Goal: Task Accomplishment & Management: Manage account settings

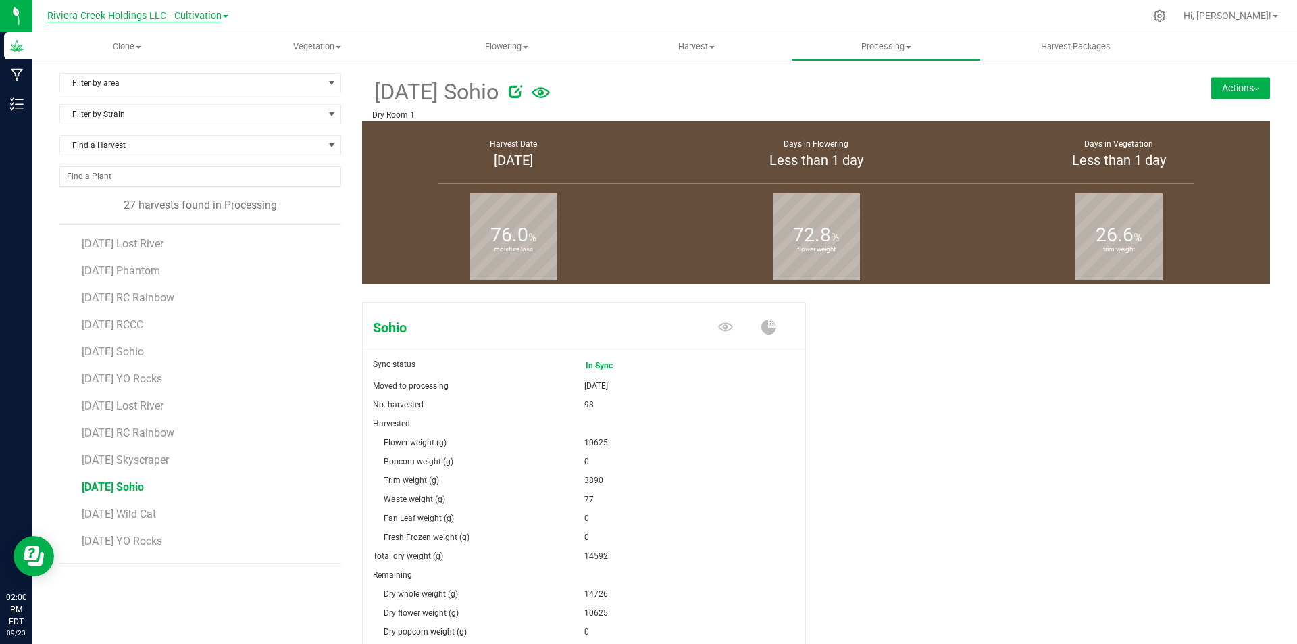
click at [163, 19] on span "Riviera Creek Holdings LLC - Cultivation" at bounding box center [134, 16] width 174 height 12
click at [149, 74] on ul "Riviera Creek Holdings LLC - Cultivation Riviera Creek Holdings LLC - Processing" at bounding box center [137, 56] width 197 height 60
click at [147, 70] on div "Filter by area Filter by area All Clone 3 Dry Room 1 Dry Room 2 Dry Room 3 Flow…" at bounding box center [664, 452] width 1265 height 786
click at [146, 22] on div "Riviera Creek Holdings LLC - Cultivation Riviera Creek Holdings LLC - Cultivati…" at bounding box center [137, 15] width 181 height 16
click at [147, 14] on span "Riviera Creek Holdings LLC - Cultivation" at bounding box center [134, 16] width 174 height 12
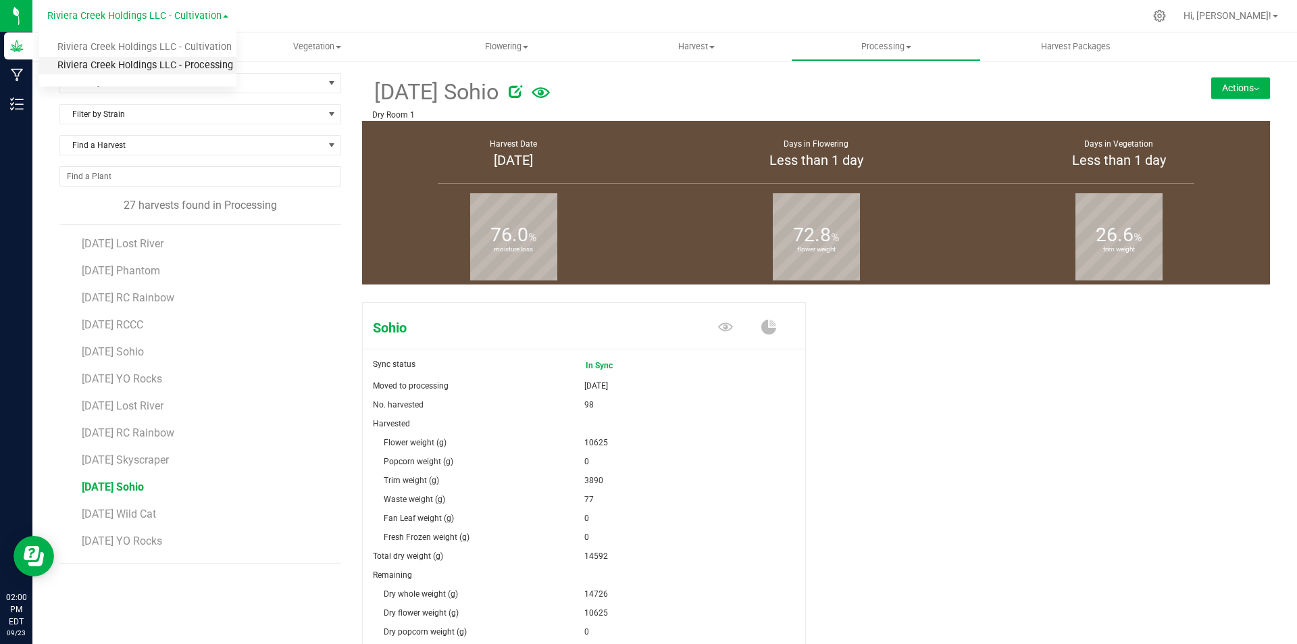
click at [151, 61] on link "Riviera Creek Holdings LLC - Processing" at bounding box center [137, 66] width 197 height 18
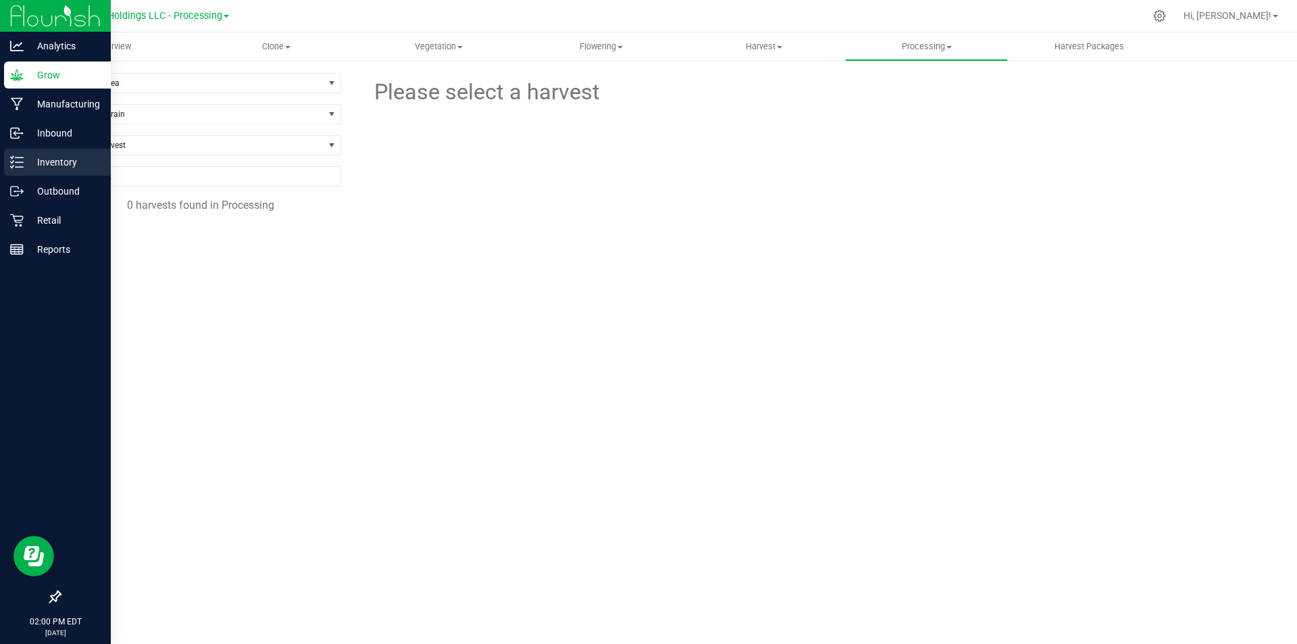
click at [22, 166] on icon at bounding box center [17, 162] width 14 height 14
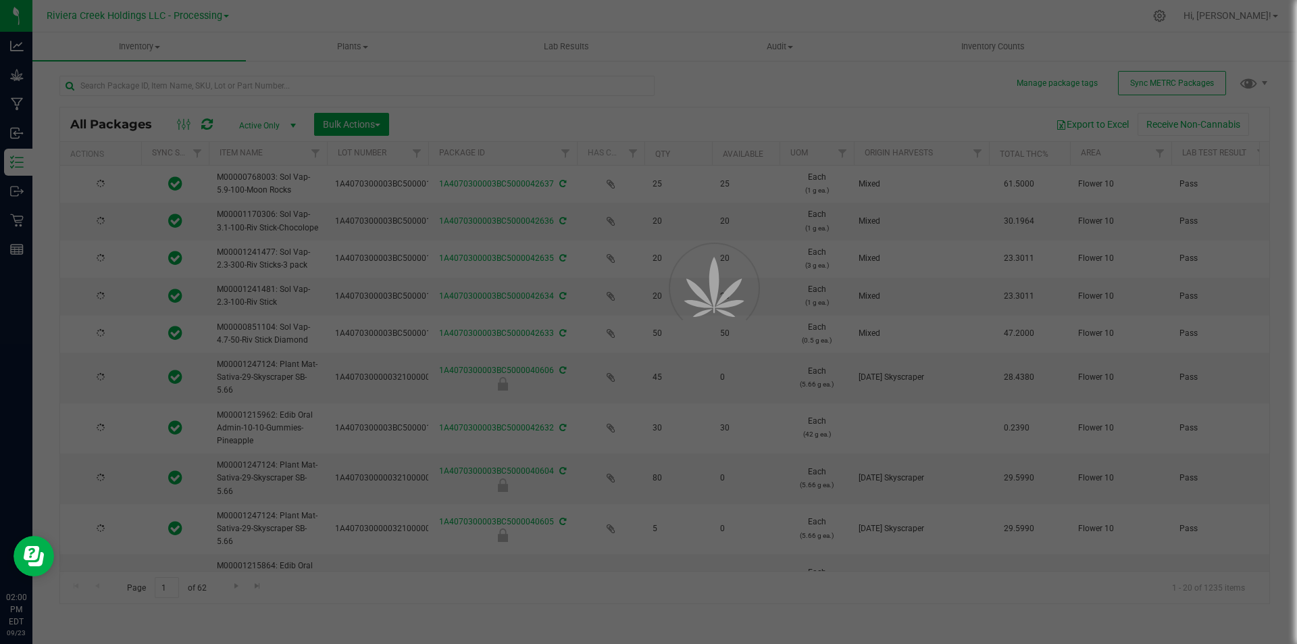
click at [326, 88] on div at bounding box center [648, 322] width 1297 height 644
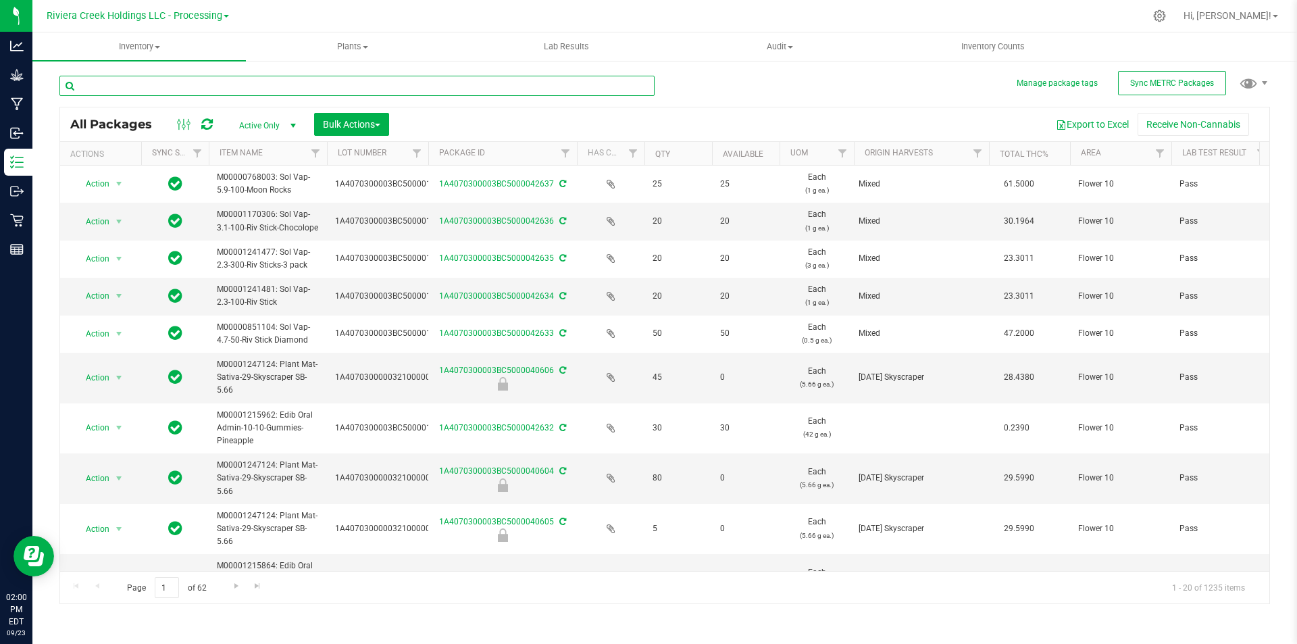
click at [326, 88] on input "text" at bounding box center [356, 86] width 595 height 20
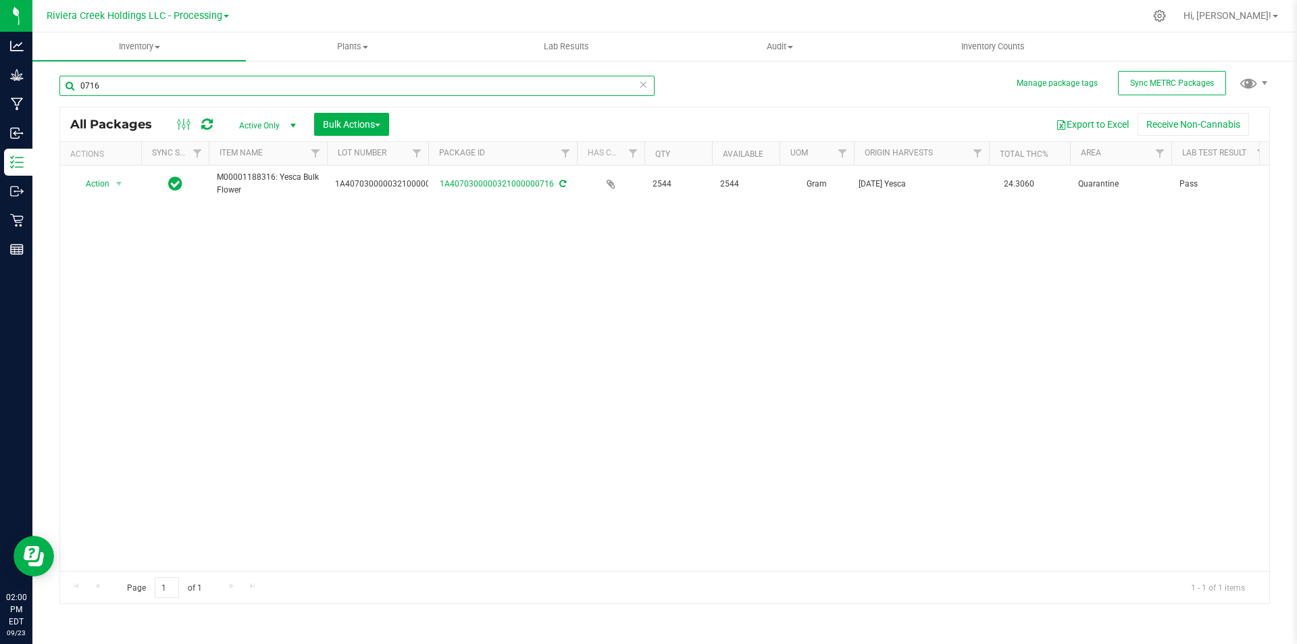
type input "0716"
click at [124, 16] on span "Riviera Creek Holdings LLC - Processing" at bounding box center [135, 16] width 176 height 12
click at [136, 51] on link "Riviera Creek Holdings LLC - Cultivation" at bounding box center [137, 48] width 197 height 18
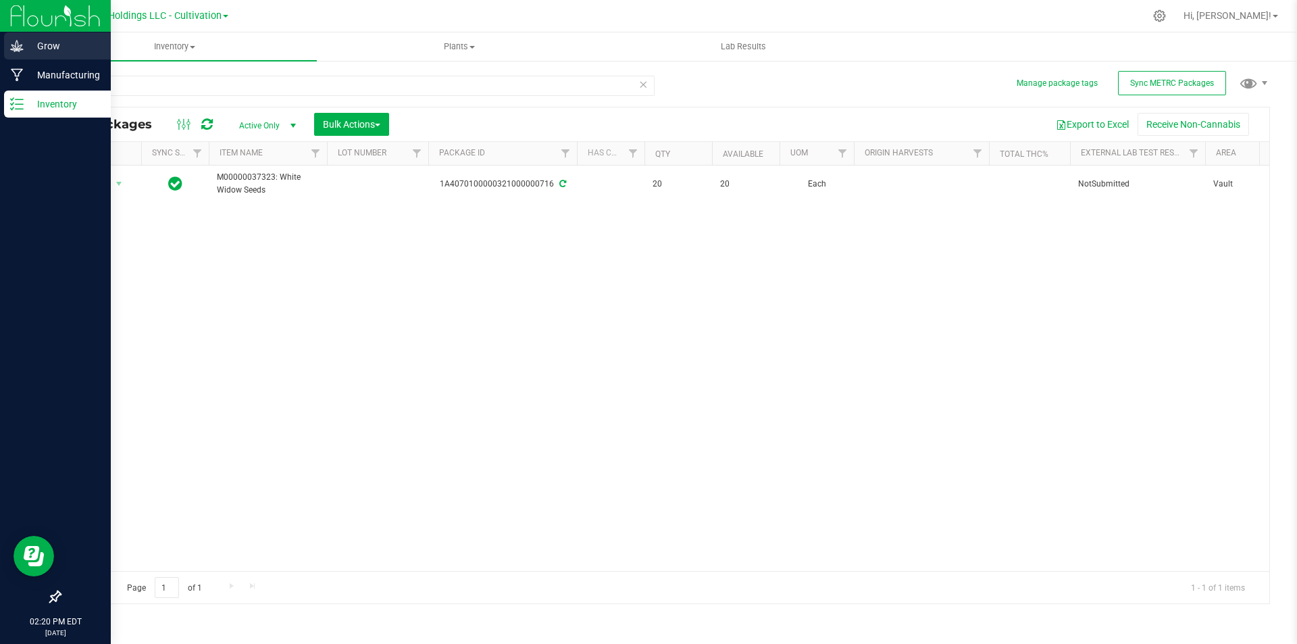
click at [27, 40] on p "Grow" at bounding box center [64, 46] width 81 height 16
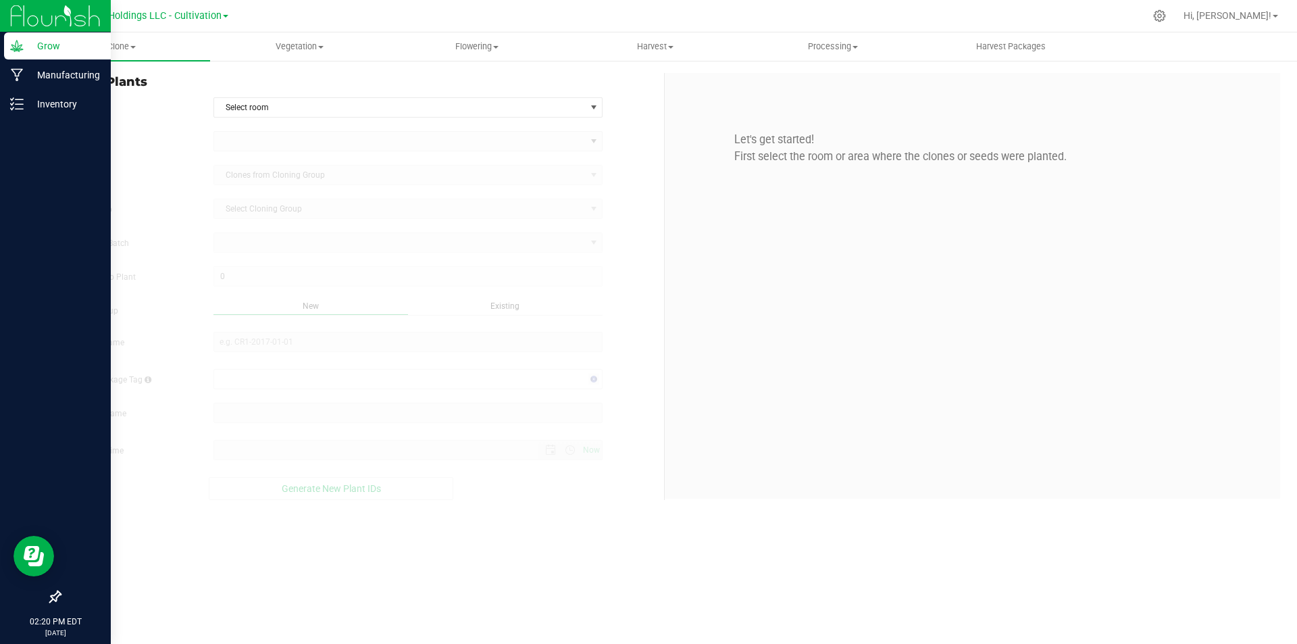
type input "[DATE] 2:20 PM"
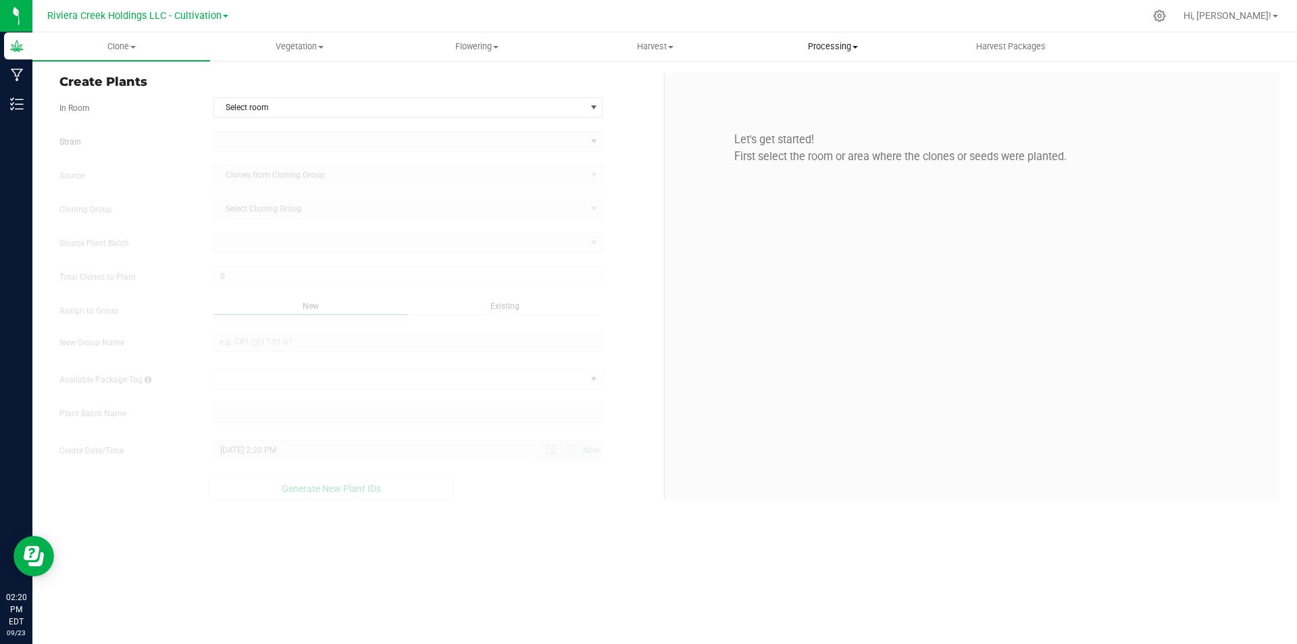
click at [817, 46] on span "Processing" at bounding box center [833, 47] width 176 height 12
click at [833, 99] on span "Processing harvests" at bounding box center [806, 97] width 125 height 11
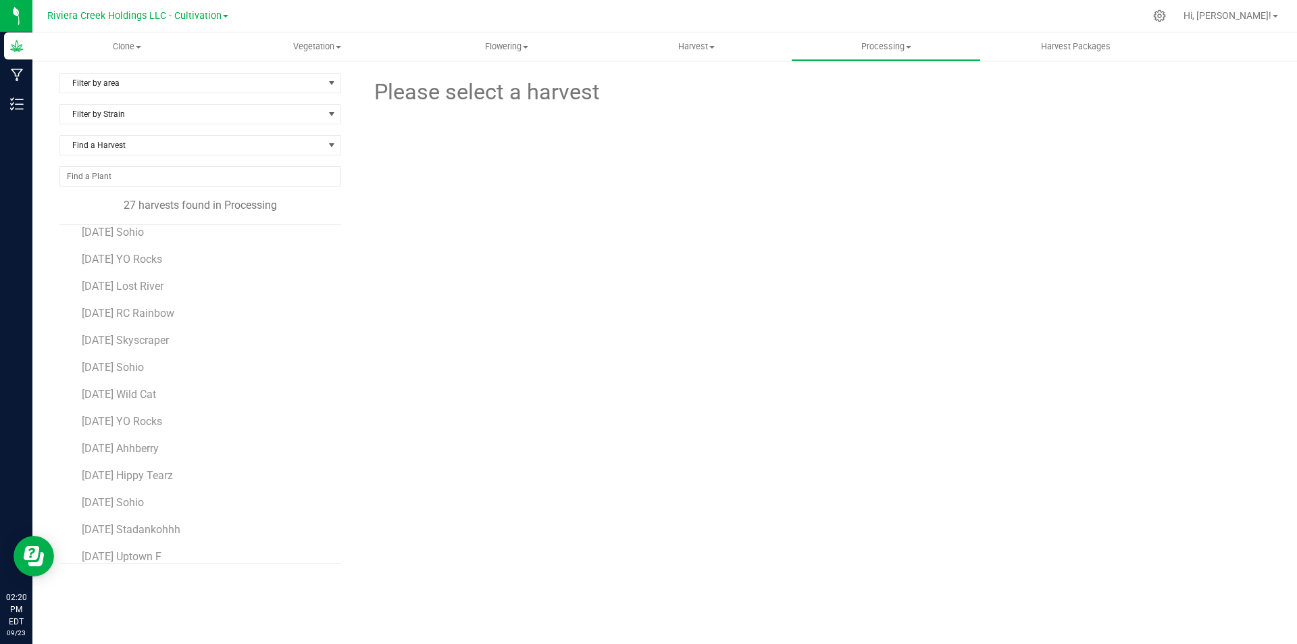
scroll to position [135, 0]
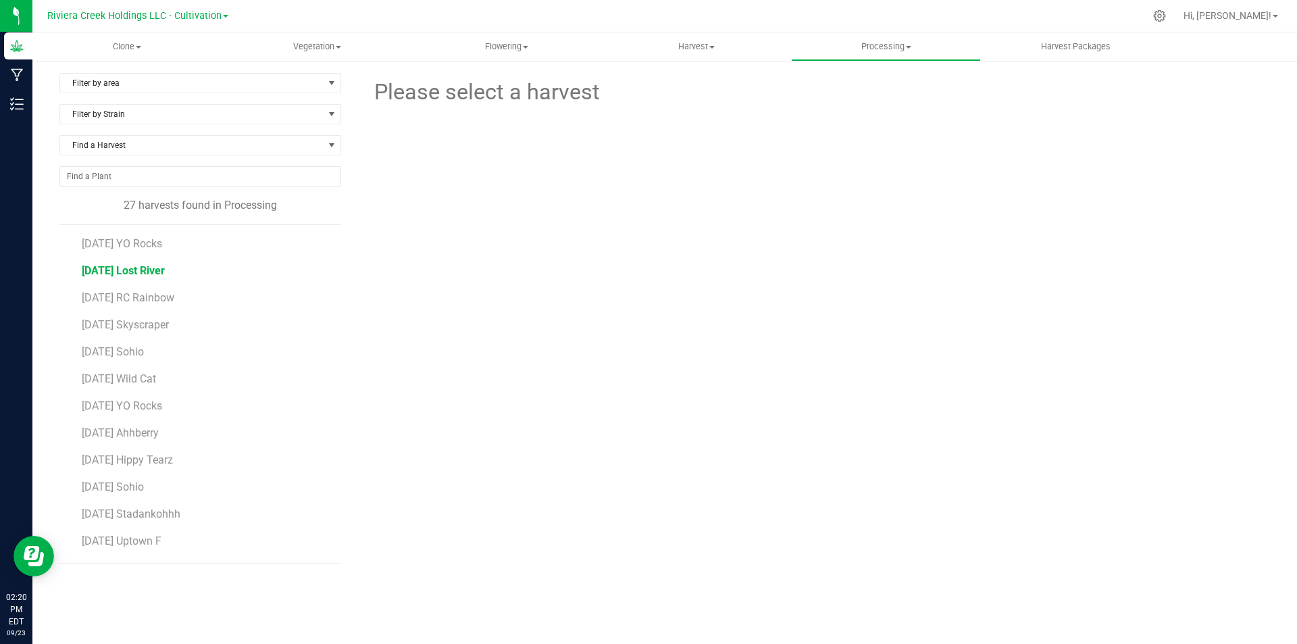
click at [155, 268] on span "[DATE] Lost River" at bounding box center [123, 270] width 83 height 13
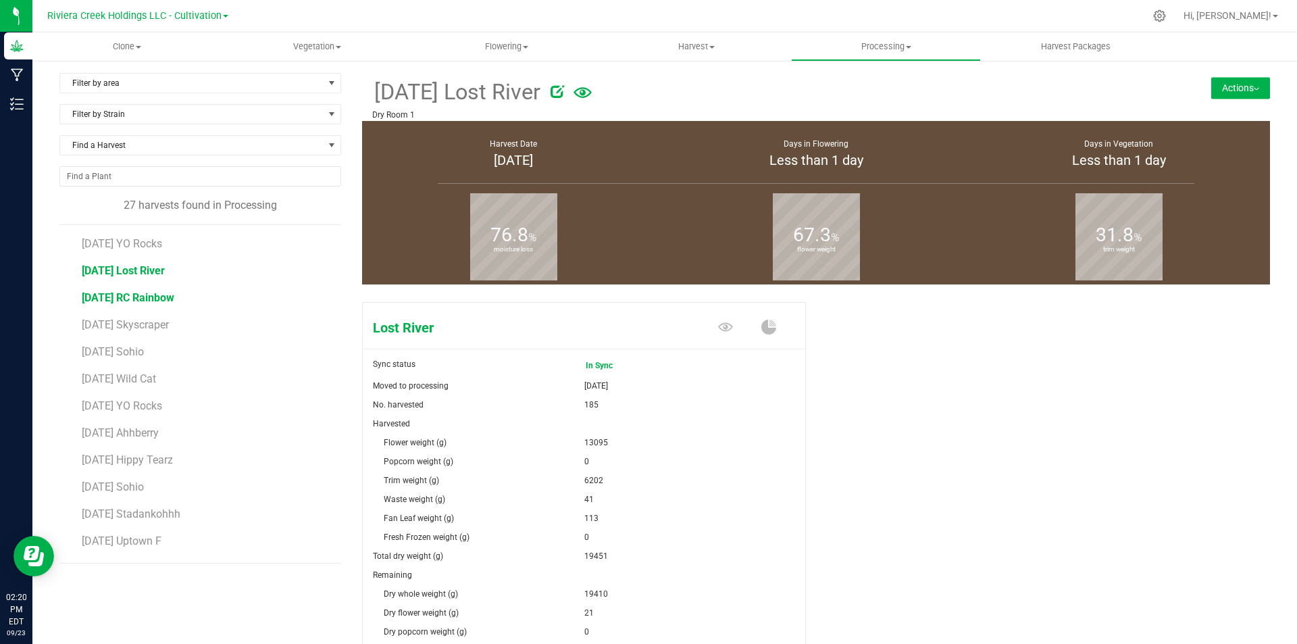
click at [154, 298] on span "[DATE] RC Rainbow" at bounding box center [128, 297] width 93 height 13
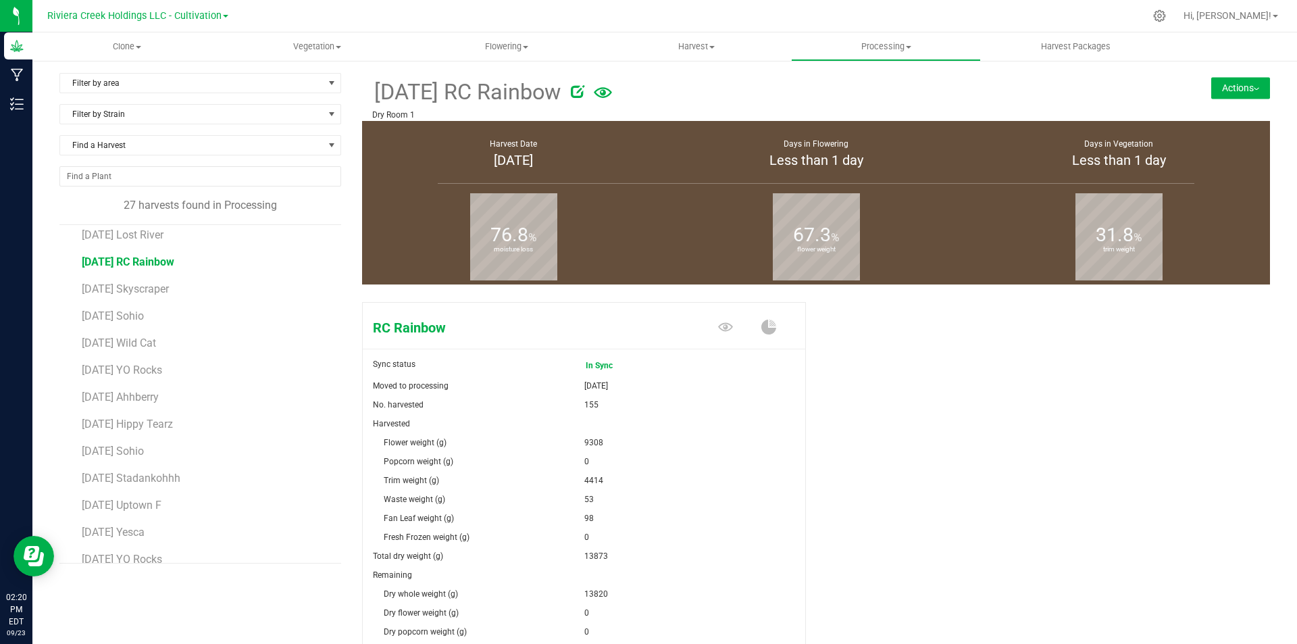
scroll to position [135, 0]
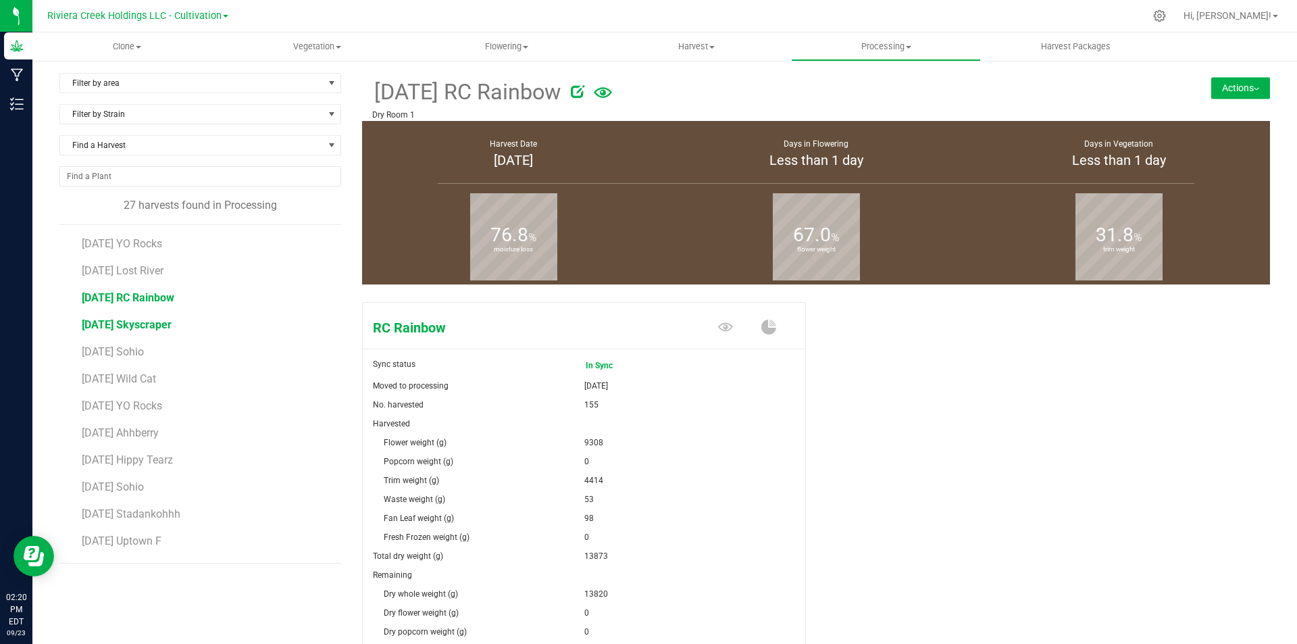
click at [149, 324] on span "[DATE] Skyscraper" at bounding box center [127, 324] width 90 height 13
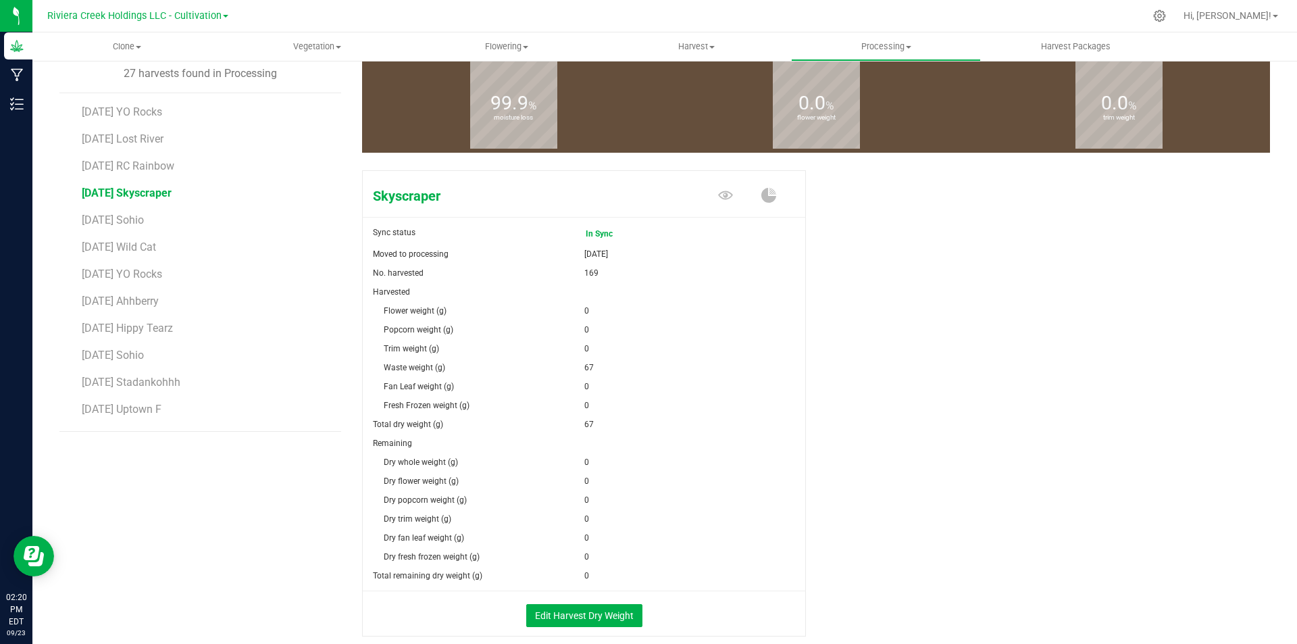
scroll to position [135, 0]
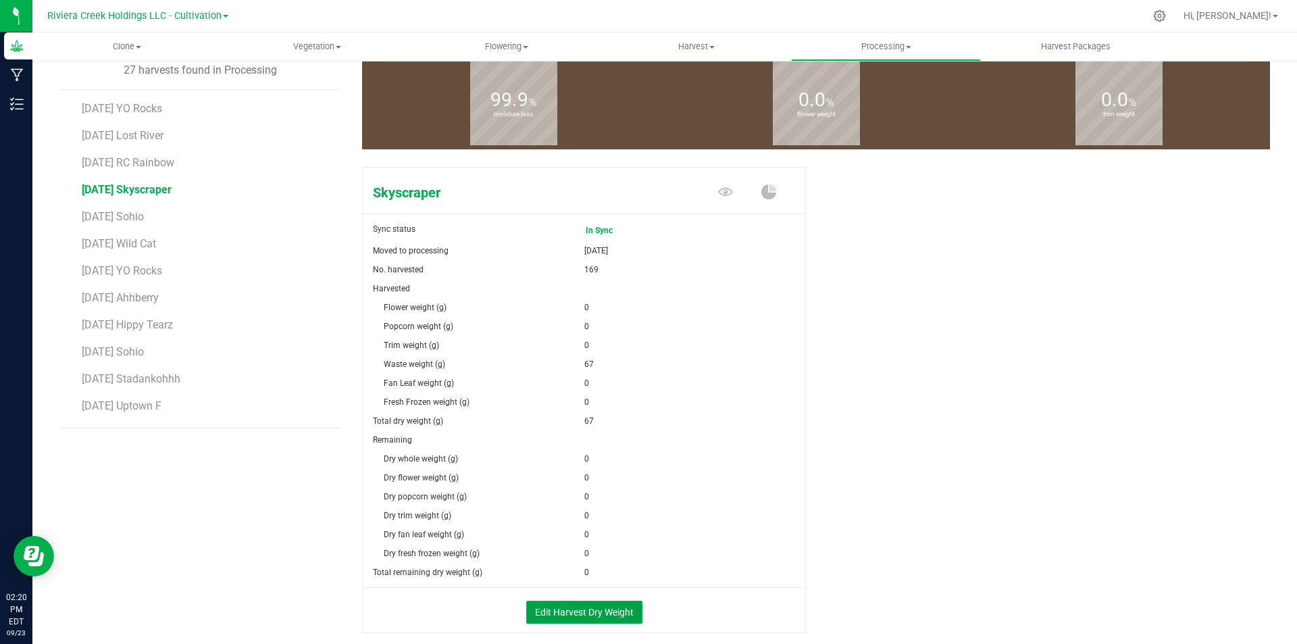
click at [553, 607] on button "Edit Harvest Dry Weight" at bounding box center [584, 612] width 116 height 23
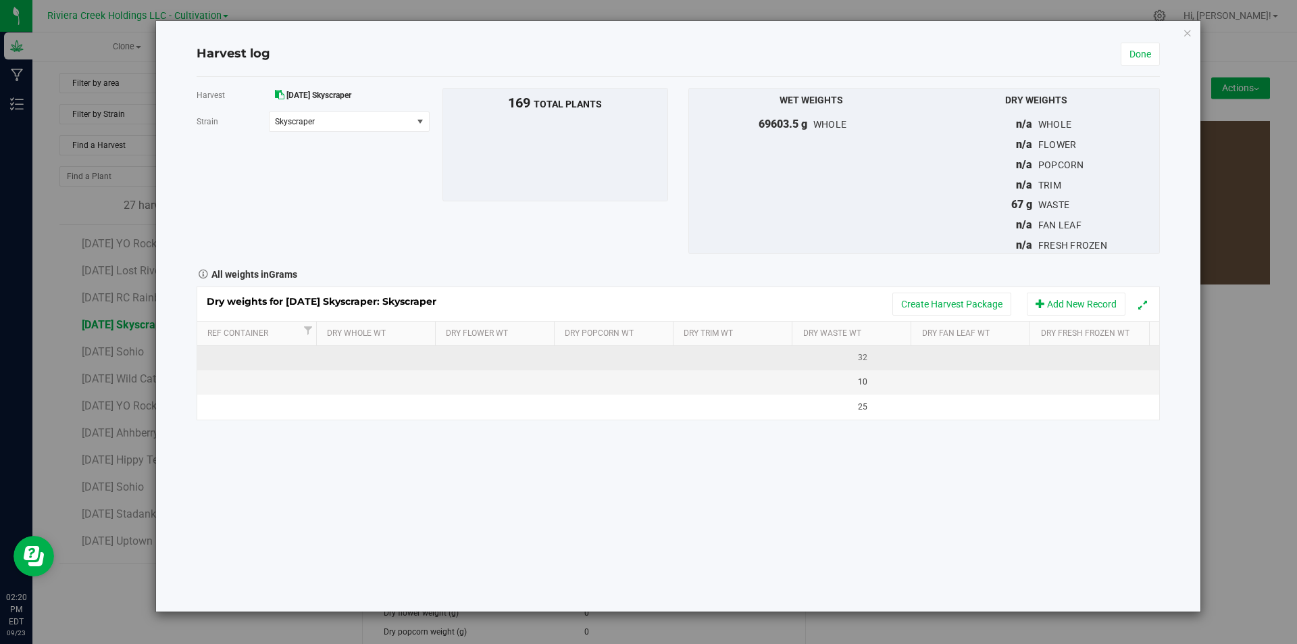
click at [347, 361] on td at bounding box center [378, 358] width 120 height 24
type input "18166"
click at [487, 364] on div "Dry weights for [DATE] Skyscraper: Skyscraper Create Harvest Package Add New Re…" at bounding box center [678, 353] width 963 height 134
click at [486, 360] on td at bounding box center [498, 358] width 120 height 24
type input "12994"
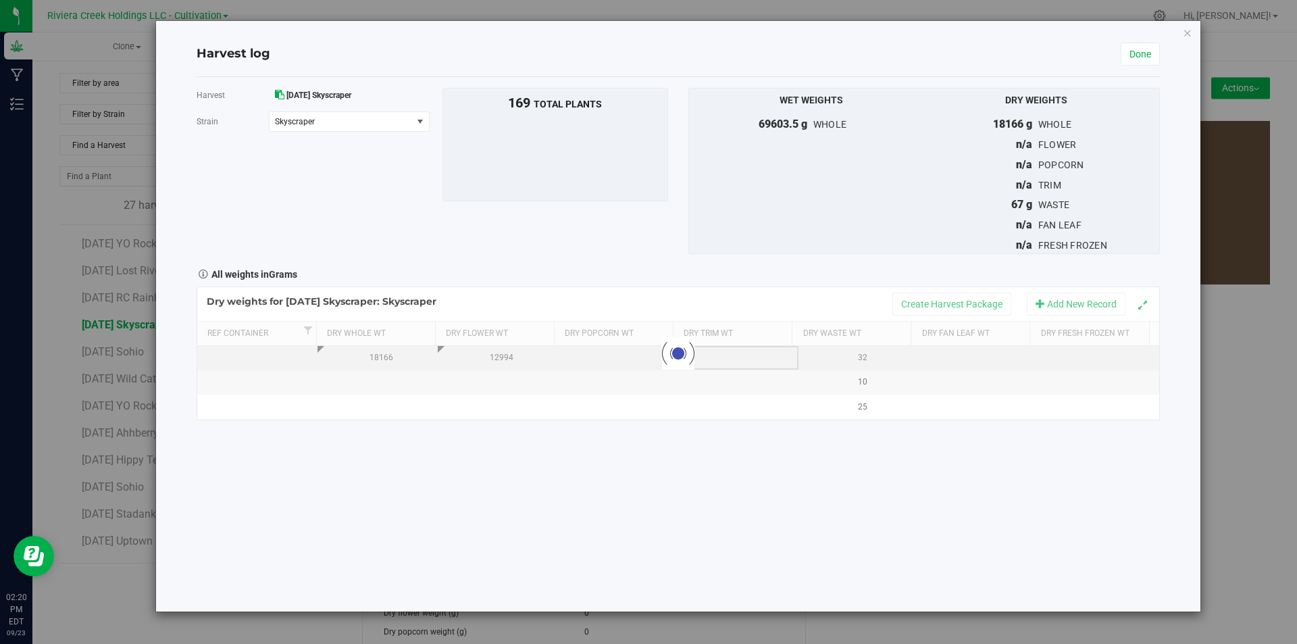
click at [736, 355] on div "Loading... Dry weights for [DATE] Skyscraper: Skyscraper Create Harvest Package…" at bounding box center [678, 353] width 963 height 134
click at [736, 355] on td at bounding box center [738, 358] width 120 height 24
type input "5040"
click at [986, 353] on div "Dry weights for [DATE] Skyscraper: Skyscraper Create Harvest Package Add New Re…" at bounding box center [678, 353] width 963 height 134
click at [979, 354] on td at bounding box center [979, 358] width 120 height 24
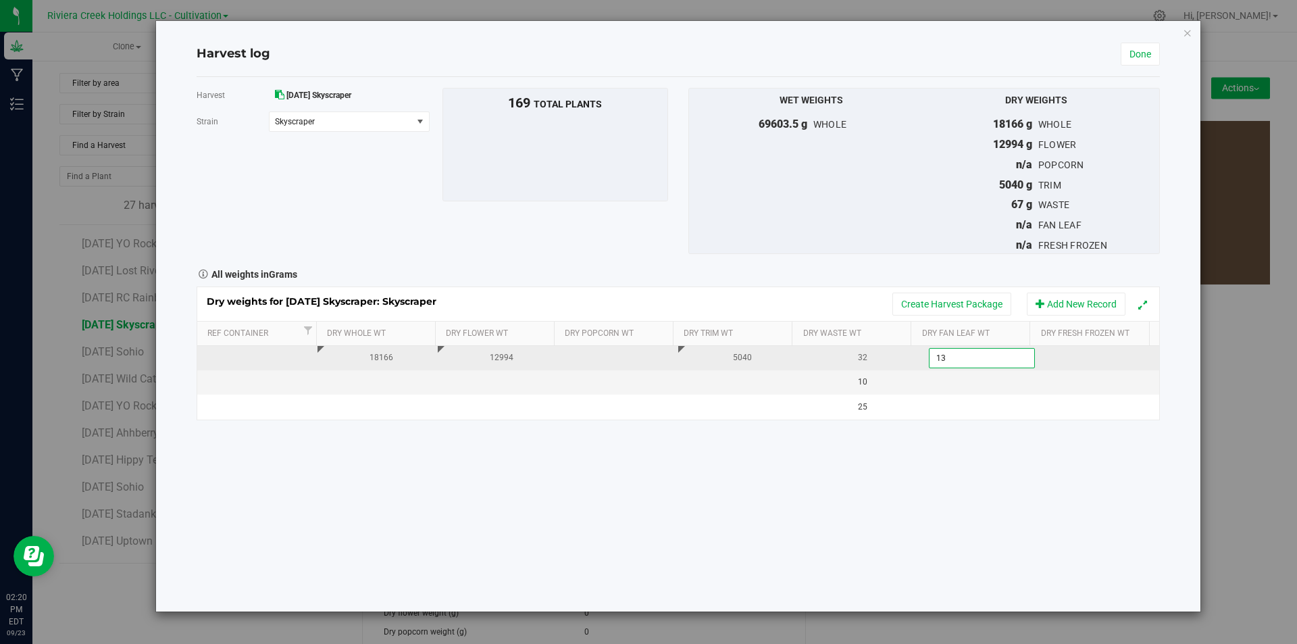
type input "132"
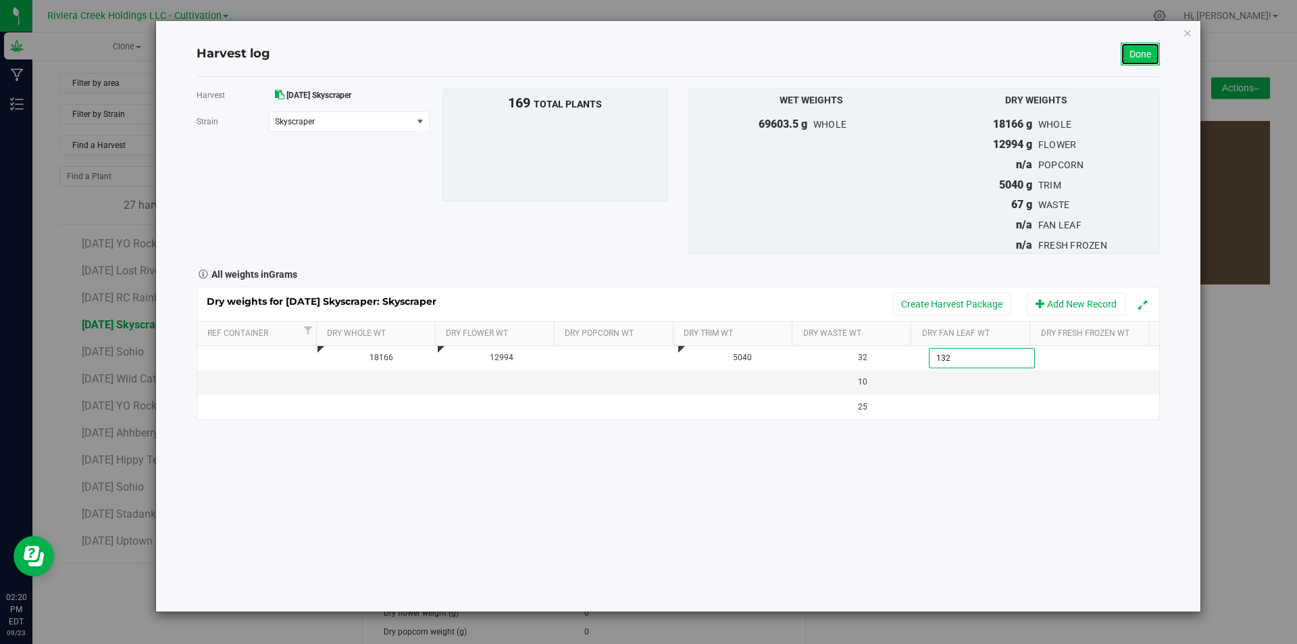
click at [1148, 55] on link "Done" at bounding box center [1140, 54] width 39 height 23
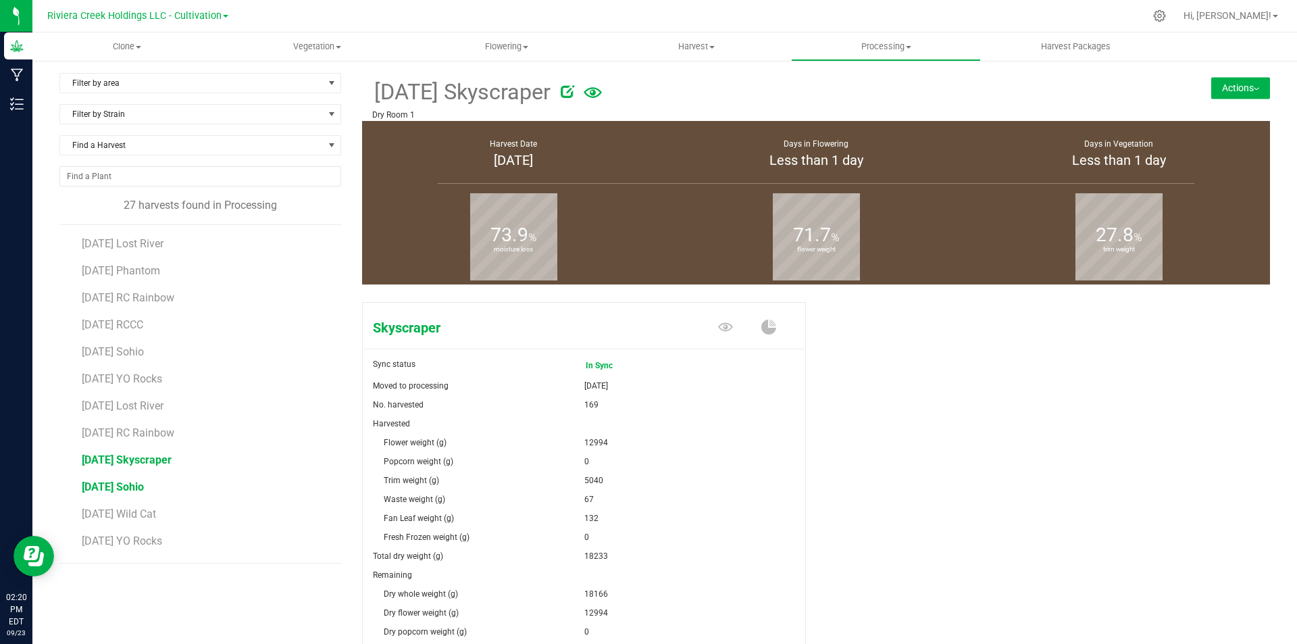
click at [144, 482] on span "[DATE] Sohio" at bounding box center [113, 486] width 62 height 13
click at [145, 512] on span "[DATE] Wild Cat" at bounding box center [119, 513] width 74 height 13
click at [162, 404] on span "[DATE] YO Rocks" at bounding box center [122, 405] width 81 height 13
